Goal: Find contact information: Find contact information

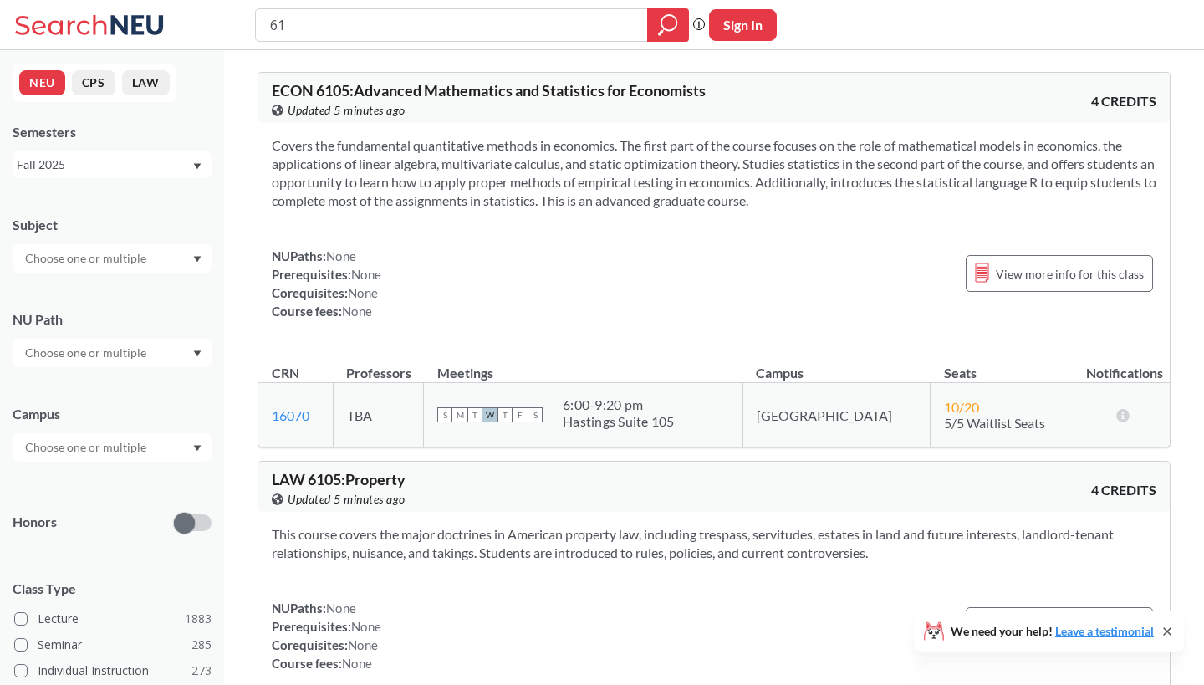
type input "6"
type input "[PERSON_NAME]"
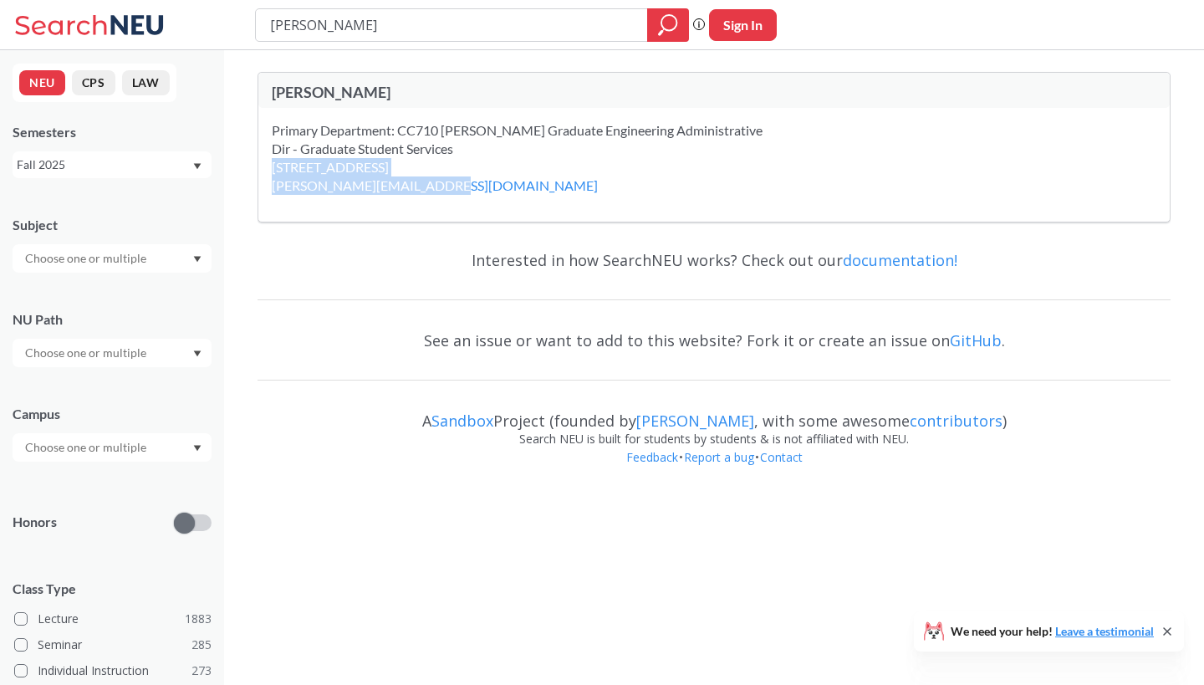
drag, startPoint x: 728, startPoint y: 148, endPoint x: 908, endPoint y: 150, distance: 179.8
click at [908, 150] on div "Primary Department: CC710 [PERSON_NAME] Graduate Engineering Administrative Dir…" at bounding box center [714, 165] width 912 height 114
click at [640, 158] on div "[STREET_ADDRESS] [PERSON_NAME][EMAIL_ADDRESS][DOMAIN_NAME]" at bounding box center [456, 176] width 368 height 37
drag, startPoint x: 908, startPoint y: 150, endPoint x: 628, endPoint y: 206, distance: 285.7
click at [654, 200] on div "[PERSON_NAME] Primary Department: CC710 [PERSON_NAME] Graduate Engineering Admi…" at bounding box center [714, 271] width 980 height 442
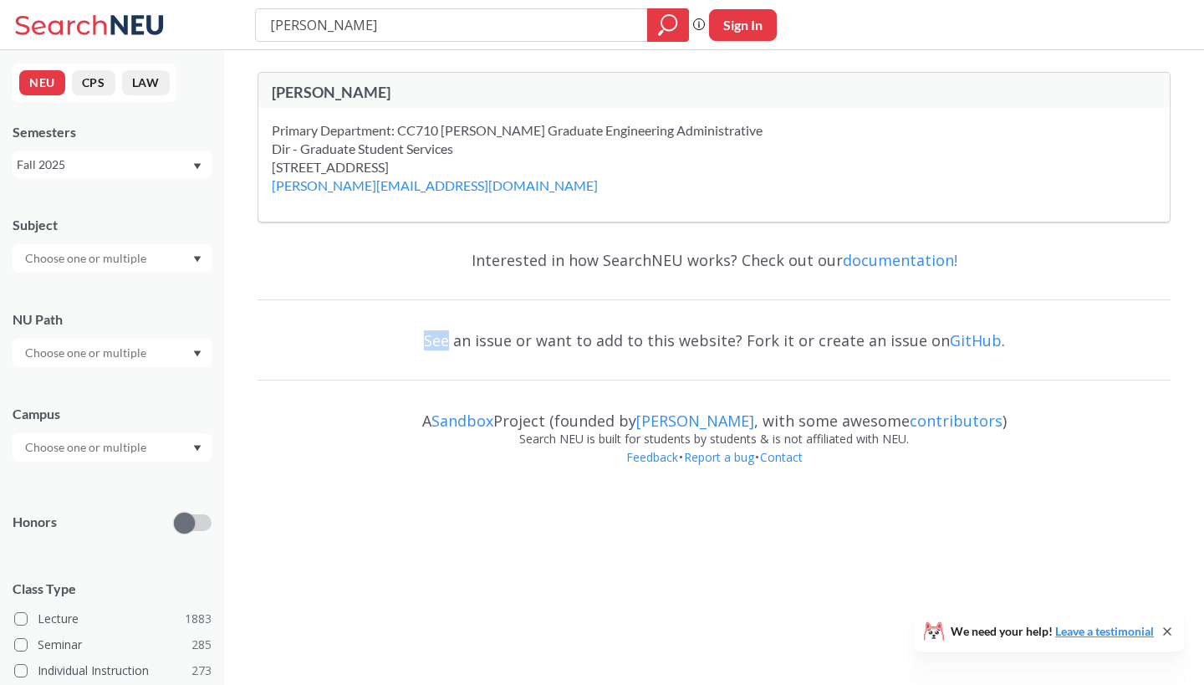
click at [401, 299] on div at bounding box center [714, 300] width 913 height 2
drag, startPoint x: 896, startPoint y: 147, endPoint x: 733, endPoint y: 156, distance: 162.5
click at [640, 158] on div "[STREET_ADDRESS] [PERSON_NAME][EMAIL_ADDRESS][DOMAIN_NAME]" at bounding box center [456, 176] width 368 height 37
copy link "[PERSON_NAME][EMAIL_ADDRESS][DOMAIN_NAME]"
